Goal: Obtain resource: Obtain resource

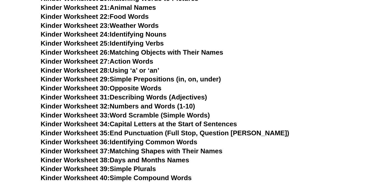
scroll to position [384, 0]
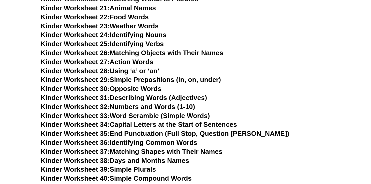
click at [153, 70] on link "Kinder Worksheet 28: Using ‘a’ or ‘an’" at bounding box center [100, 71] width 119 height 8
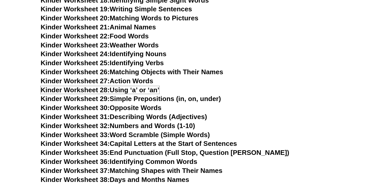
scroll to position [365, 0]
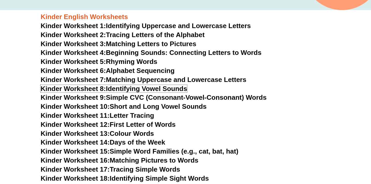
scroll to position [187, 0]
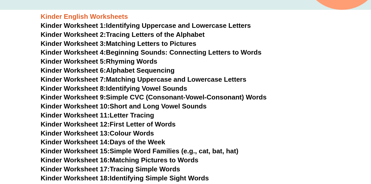
click at [172, 87] on link "Kinder Worksheet 8: Identifying Vowel Sounds" at bounding box center [114, 89] width 146 height 8
click at [191, 98] on link "Kinder Worksheet 9: Simple CVC (Consonant-Vowel-Consonant) Words" at bounding box center [154, 98] width 226 height 8
click at [186, 105] on link "Kinder Worksheet 10: Short and Long Vowel Sounds" at bounding box center [124, 107] width 166 height 8
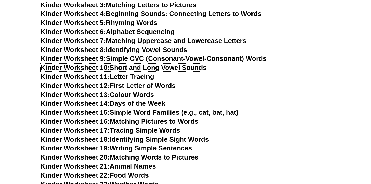
scroll to position [225, 0]
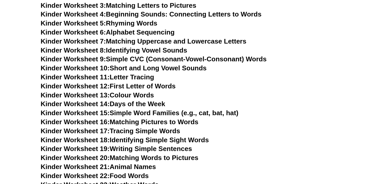
click at [151, 130] on link "Kinder Worksheet 17: Tracing Simple Words" at bounding box center [110, 131] width 139 height 8
click at [146, 140] on link "Kinder Worksheet 18: Identifying Simple Sight Words" at bounding box center [125, 140] width 168 height 8
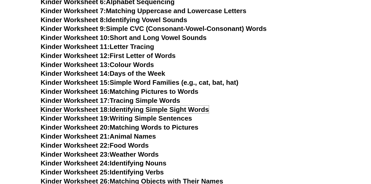
scroll to position [270, 0]
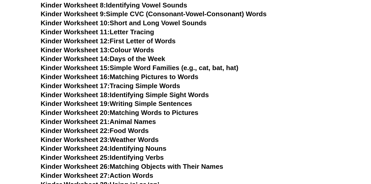
click at [150, 148] on link "Kinder Worksheet 24: Identifying Nouns" at bounding box center [104, 149] width 126 height 8
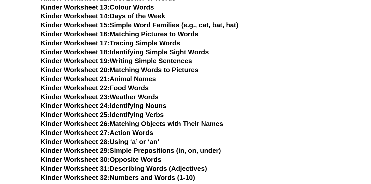
click at [284, 89] on h3 "Kinder Worksheet 22: Food Words" at bounding box center [185, 88] width 289 height 9
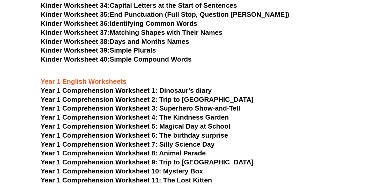
scroll to position [486, 0]
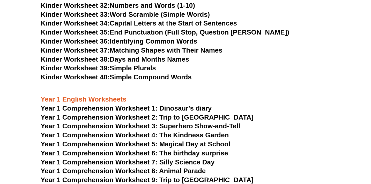
click at [186, 106] on span "Year 1 Comprehension Worksheet 1: Dinosaur's diary" at bounding box center [126, 109] width 171 height 8
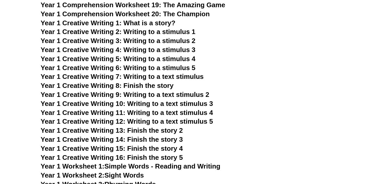
scroll to position [710, 0]
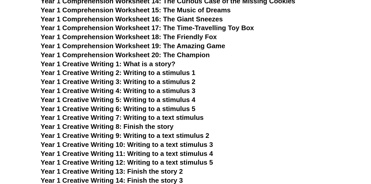
click at [187, 70] on span "Year 1 Creative Writing 2: Writing to a stimulus 1" at bounding box center [118, 73] width 155 height 8
click at [133, 82] on span "Year 1 Creative Writing 3: Writing to a stimulus 2" at bounding box center [118, 82] width 155 height 8
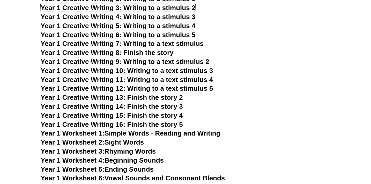
scroll to position [784, 0]
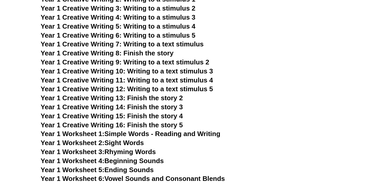
click at [149, 72] on span "Year 1 Creative Writing 10: Writing to a text stimulus 3" at bounding box center [127, 71] width 172 height 8
click at [175, 80] on span "Year 1 Creative Writing 11: Writing to a text stimulus 4" at bounding box center [127, 80] width 172 height 8
click at [176, 96] on span "Year 1 Creative Writing 13: Finish the story 2" at bounding box center [112, 98] width 142 height 8
click at [158, 109] on span "Year 1 Creative Writing 14: Finish the story 3" at bounding box center [112, 107] width 142 height 8
